Goal: Navigation & Orientation: Find specific page/section

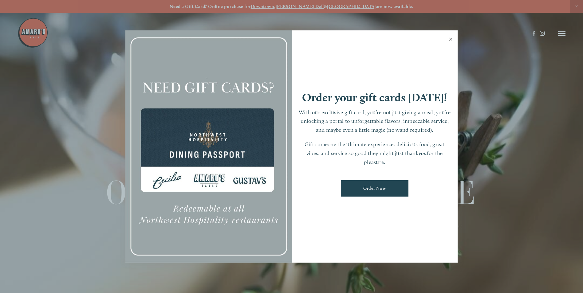
click at [451, 39] on link "Close" at bounding box center [451, 39] width 12 height 17
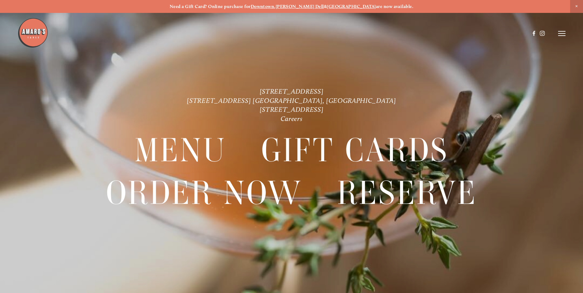
click at [562, 34] on line at bounding box center [561, 34] width 7 height 0
click at [431, 34] on span "Menu" at bounding box center [433, 33] width 13 height 6
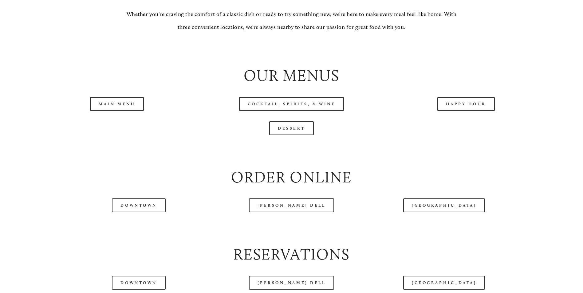
scroll to position [677, 0]
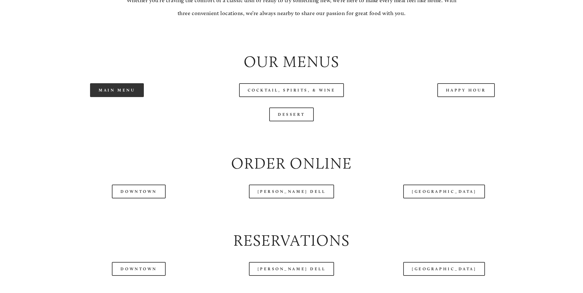
click at [113, 97] on link "Main Menu" at bounding box center [117, 90] width 54 height 14
